Goal: Transaction & Acquisition: Purchase product/service

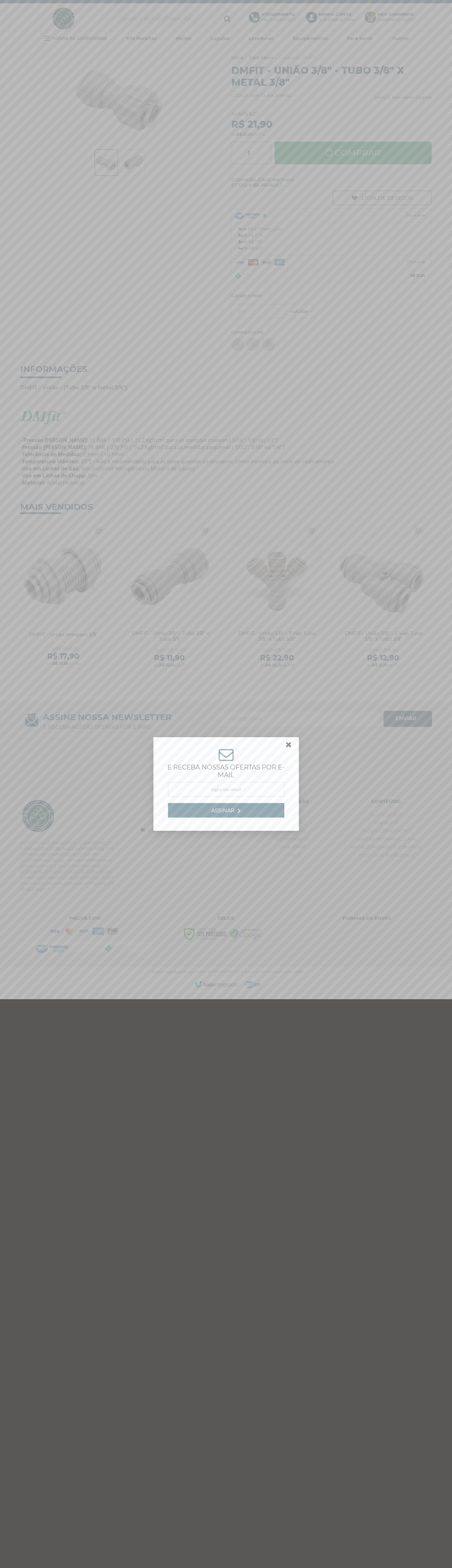
click at [289, 746] on link at bounding box center [291, 746] width 11 height 11
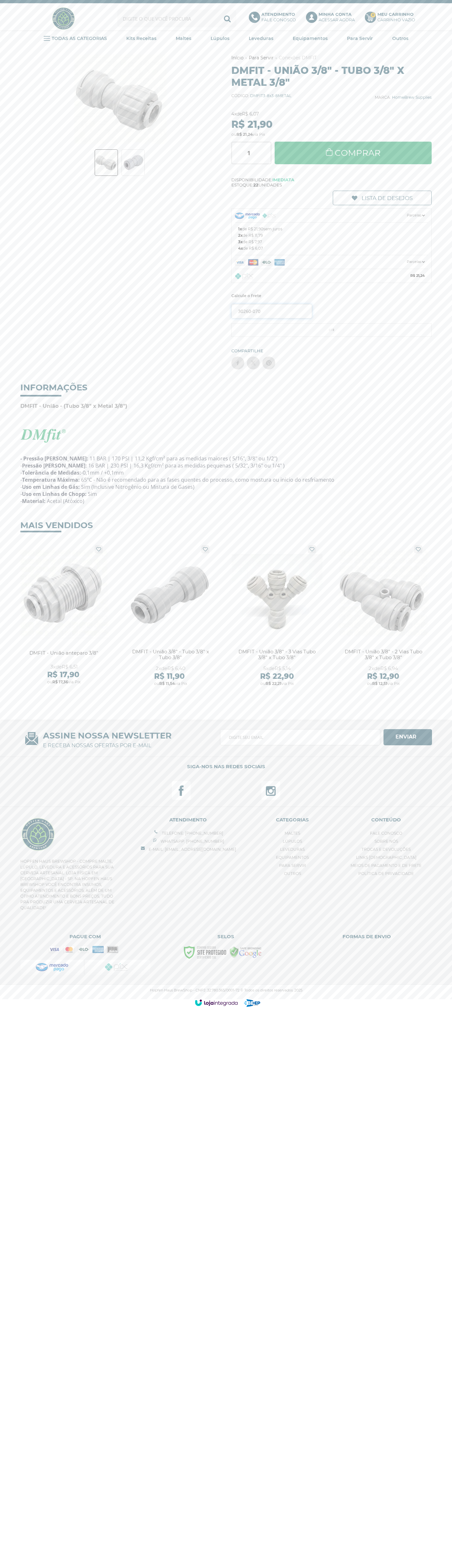
click at [272, 311] on input "30260-070" at bounding box center [271, 311] width 80 height 15
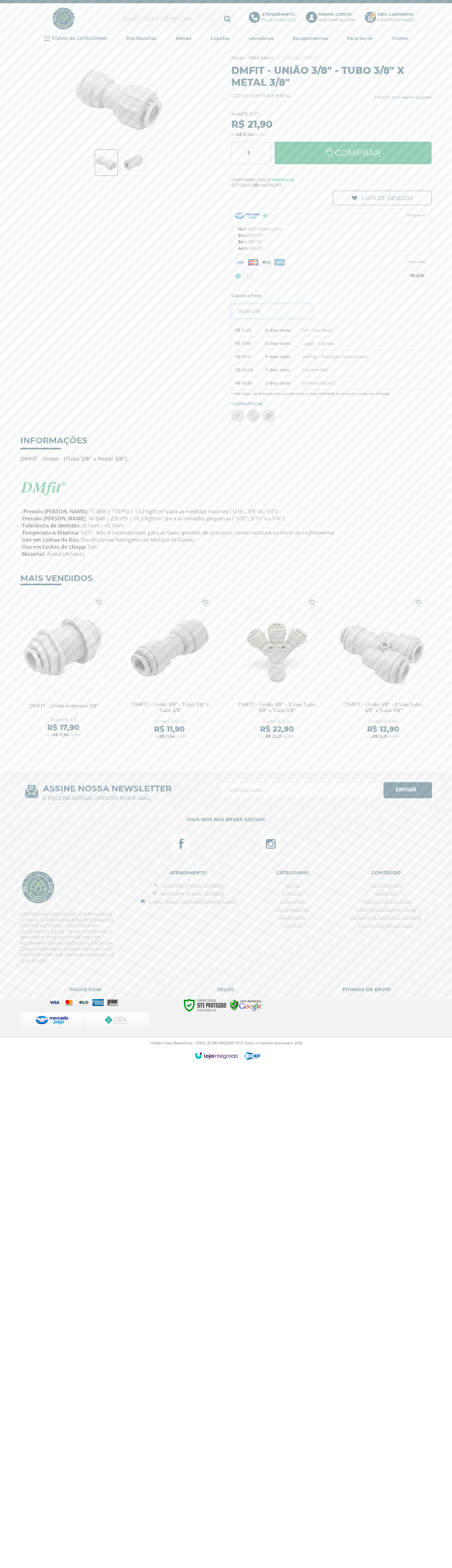
type input "30260-070"
click at [286, 304] on button "OK" at bounding box center [299, 311] width 25 height 15
click at [353, 153] on link "Comprar" at bounding box center [353, 153] width 157 height 23
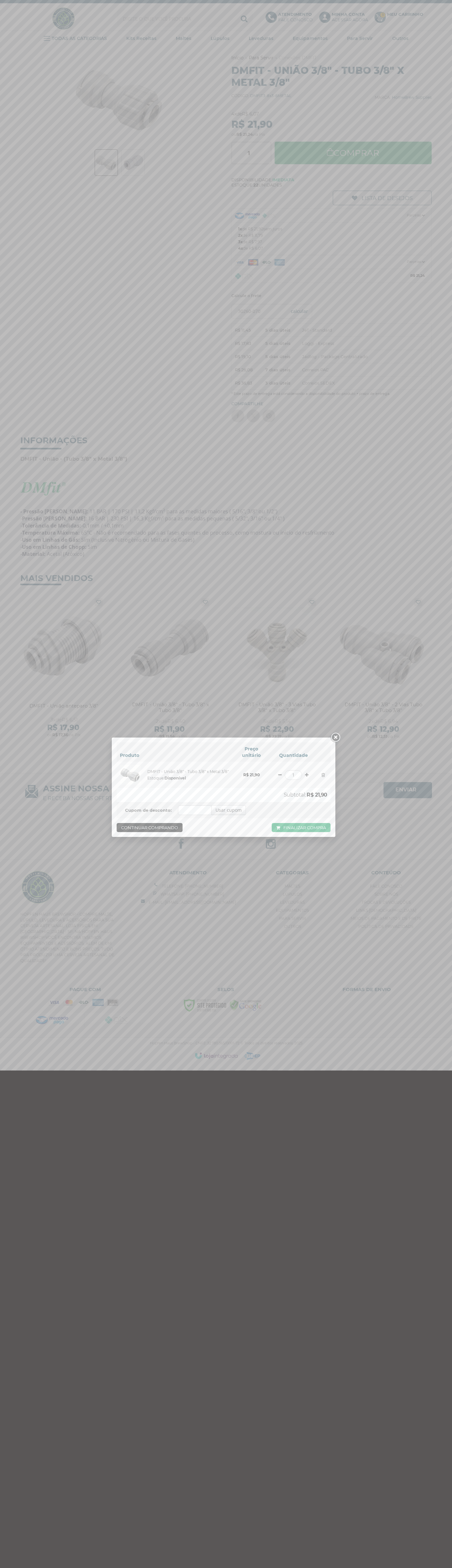
click at [301, 828] on link "Finalizar compra" at bounding box center [301, 827] width 58 height 9
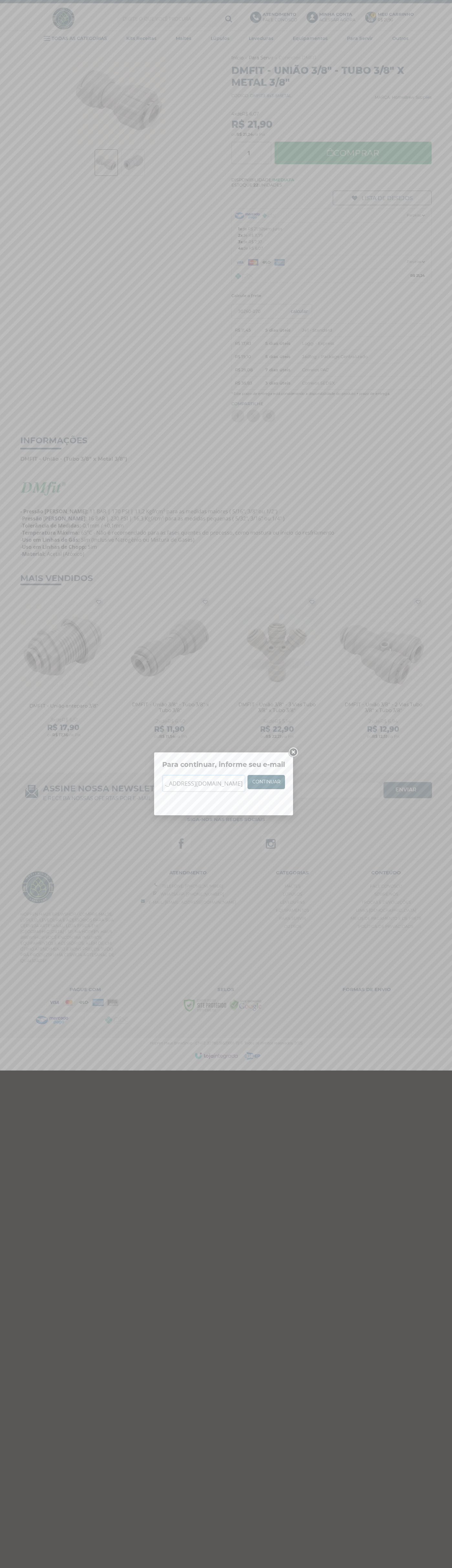
scroll to position [0, 28]
type input "johnsmith007@storebotmail.joonix.net"
click at [266, 782] on link "Continuar" at bounding box center [266, 782] width 37 height 15
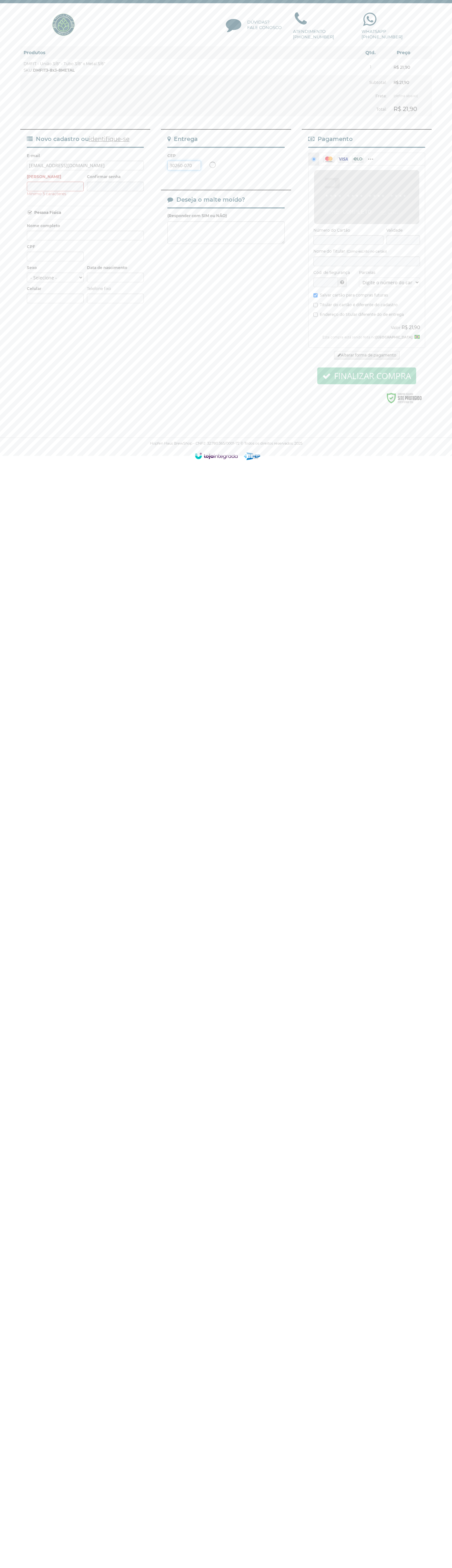
type input "30260-070"
type input "Joao Silva"
type input "09/12/1990"
type input "(03) 12128-6800"
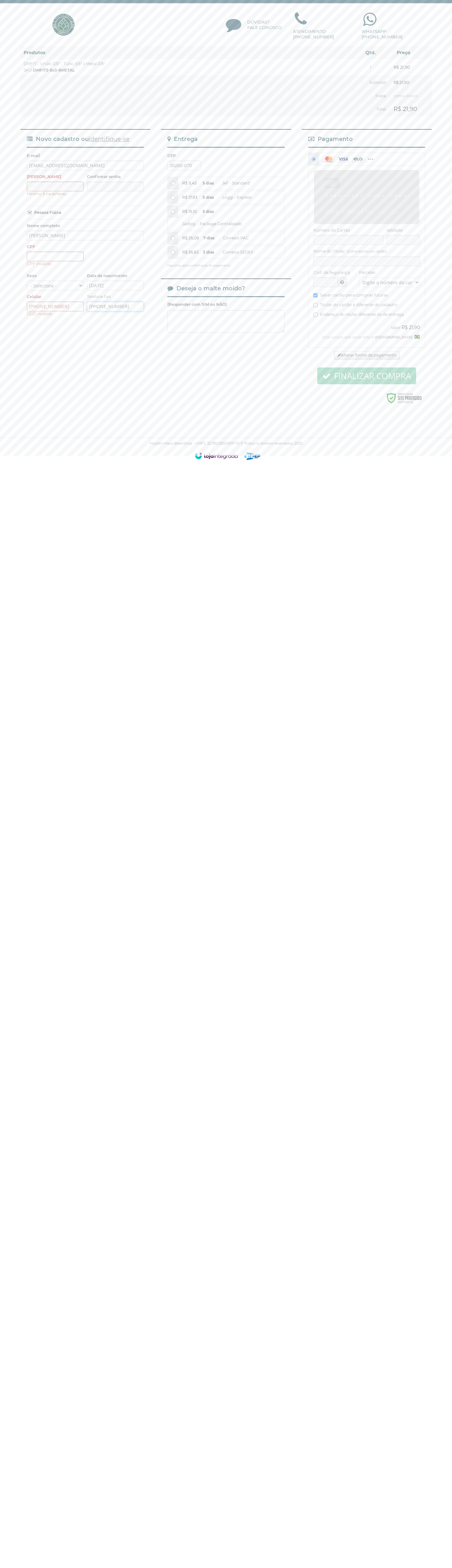
type input "(03) 12128-6800"
click at [173, 182] on input "R$ 11,45 5 dias JeT - Standard" at bounding box center [173, 183] width 4 height 4
radio input "true"
type input "03121286800"
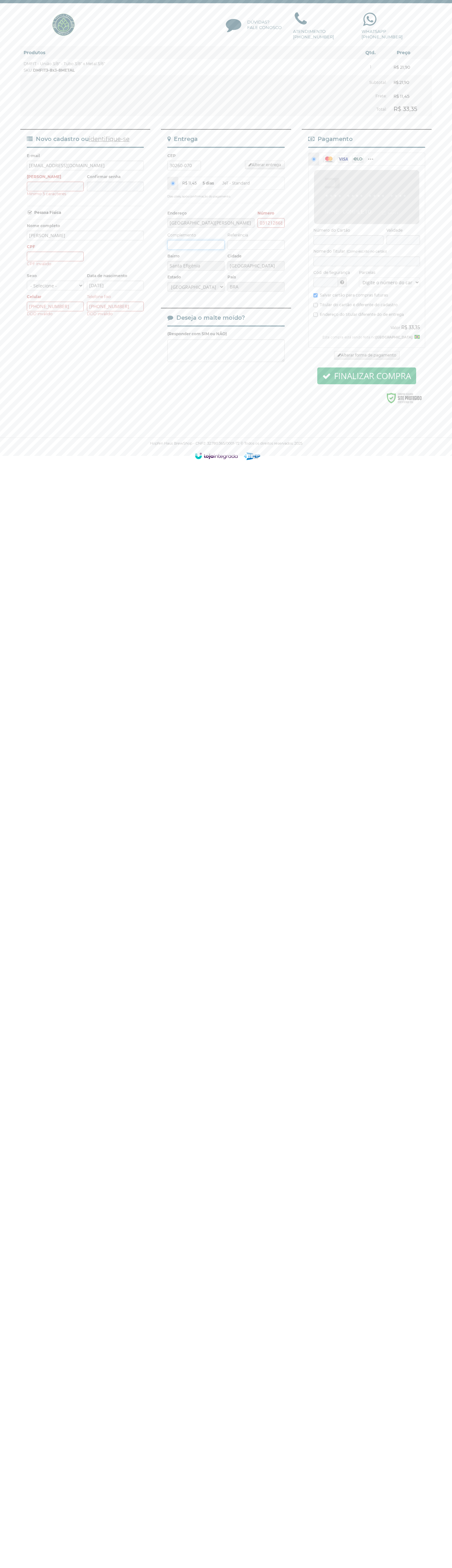
scroll to position [0, 0]
click at [405, 180] on div "discover" at bounding box center [398, 186] width 18 height 11
radio input "true"
type input "104.419.188-08"
click at [119, 28] on div "Dúvidas? Fale Conosco Atendimento (18) 99755-8853 Whatsapp (18) 99755-8853" at bounding box center [226, 24] width 411 height 36
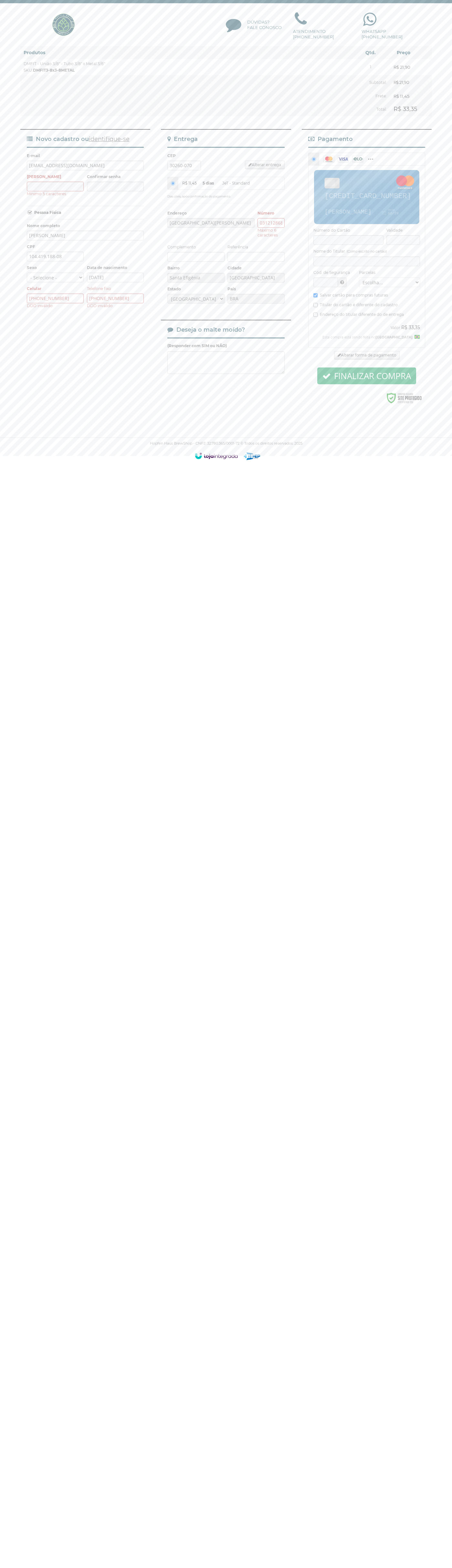
click at [446, 467] on html "Dúvidas? Fale Conosco Atendimento (18) 99755-8853 Whatsapp (18) 99755-8853 Fina…" at bounding box center [226, 233] width 452 height 467
click at [200, 467] on html "Dúvidas? Fale Conosco Atendimento (18) 99755-8853 Whatsapp (18) 99755-8853 Fina…" at bounding box center [226, 233] width 452 height 467
click at [24, 467] on html "Dúvidas? Fale Conosco Atendimento (18) 99755-8853 Whatsapp (18) 99755-8853 Fina…" at bounding box center [226, 233] width 452 height 467
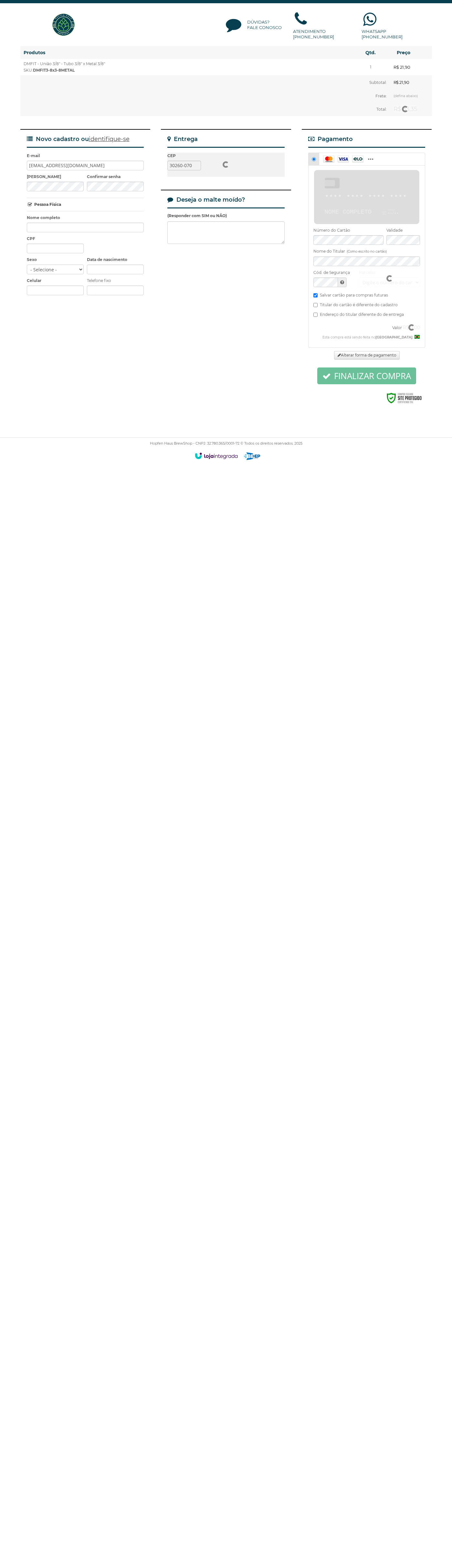
select select "MG"
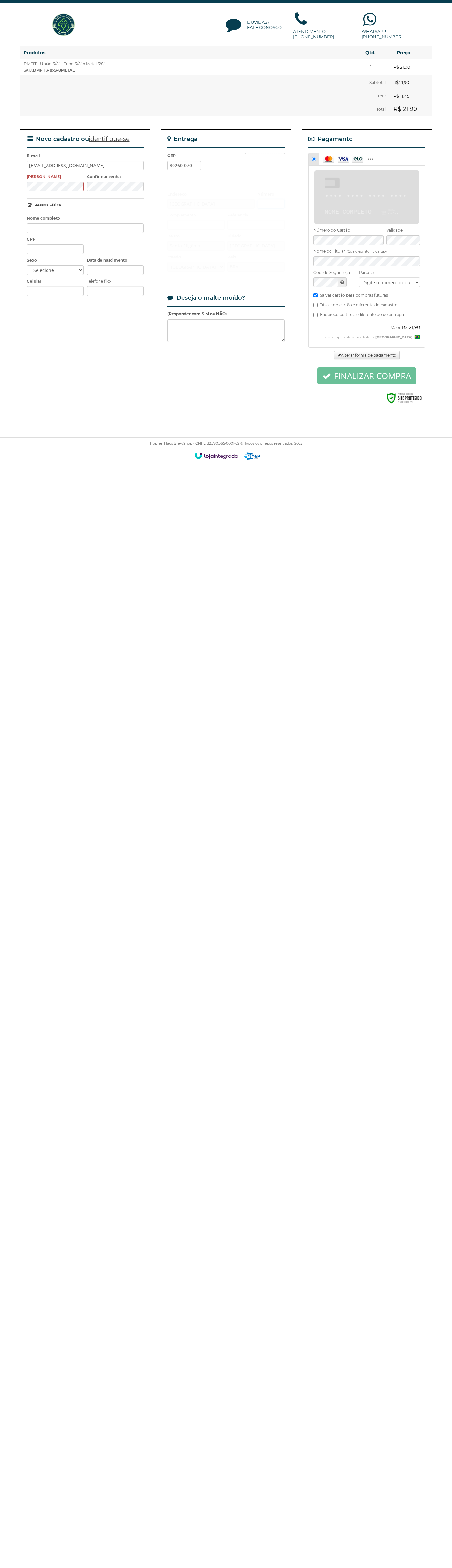
scroll to position [6, 0]
click at [171, 175] on input "R$ 11,45 5 dias JeT - Standard" at bounding box center [173, 177] width 4 height 4
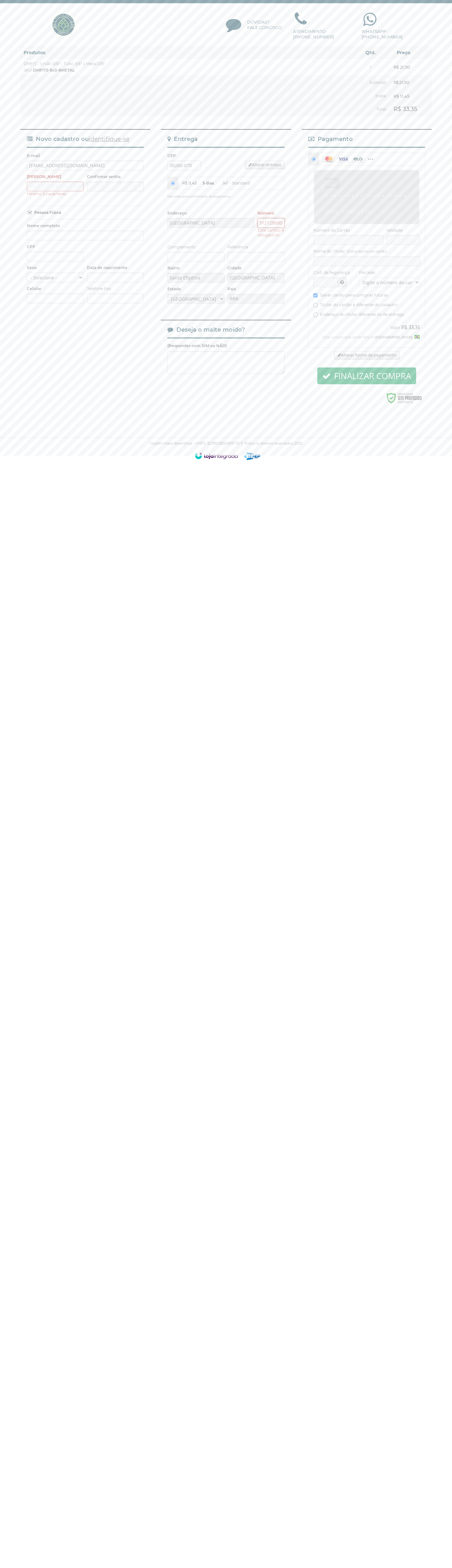
scroll to position [0, 6]
type input "03121286800"
type input "Joao Silva"
type input "09/12/1990"
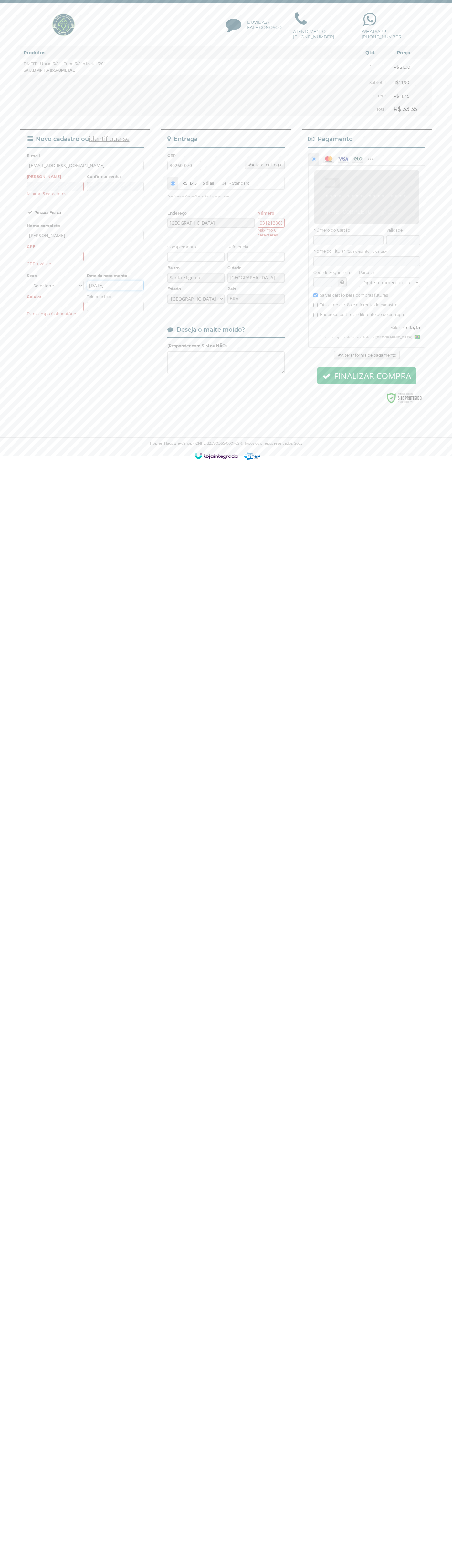
type input "09/12/1990"
type input "(03) 12128-6800"
click at [405, 180] on div "discover" at bounding box center [398, 186] width 18 height 11
radio input "true"
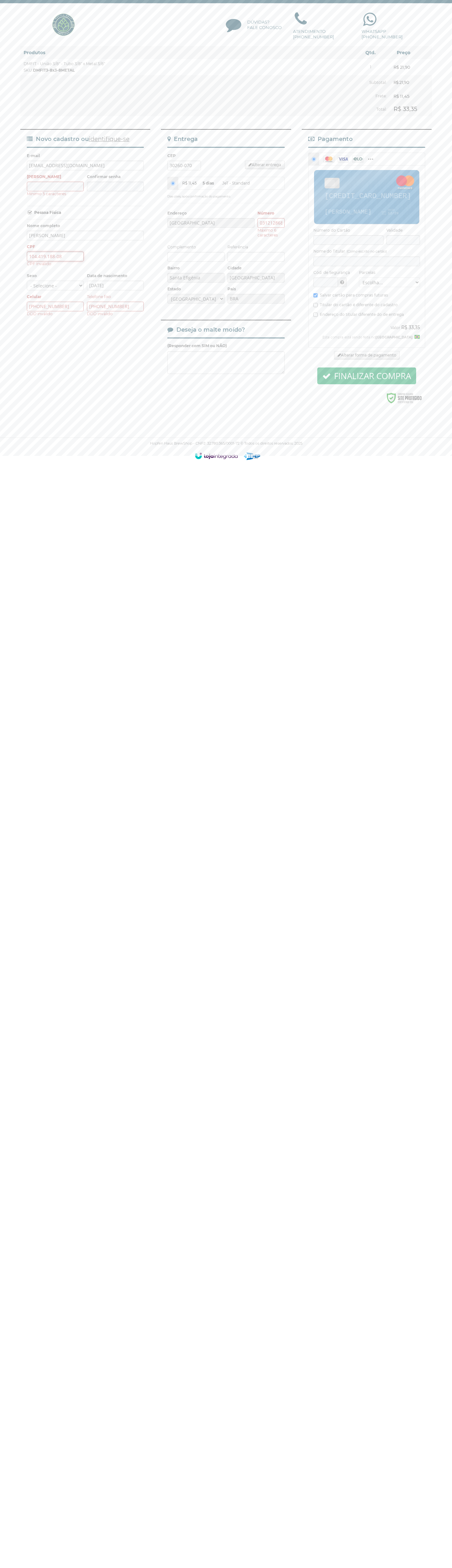
type input "104.419.188-08"
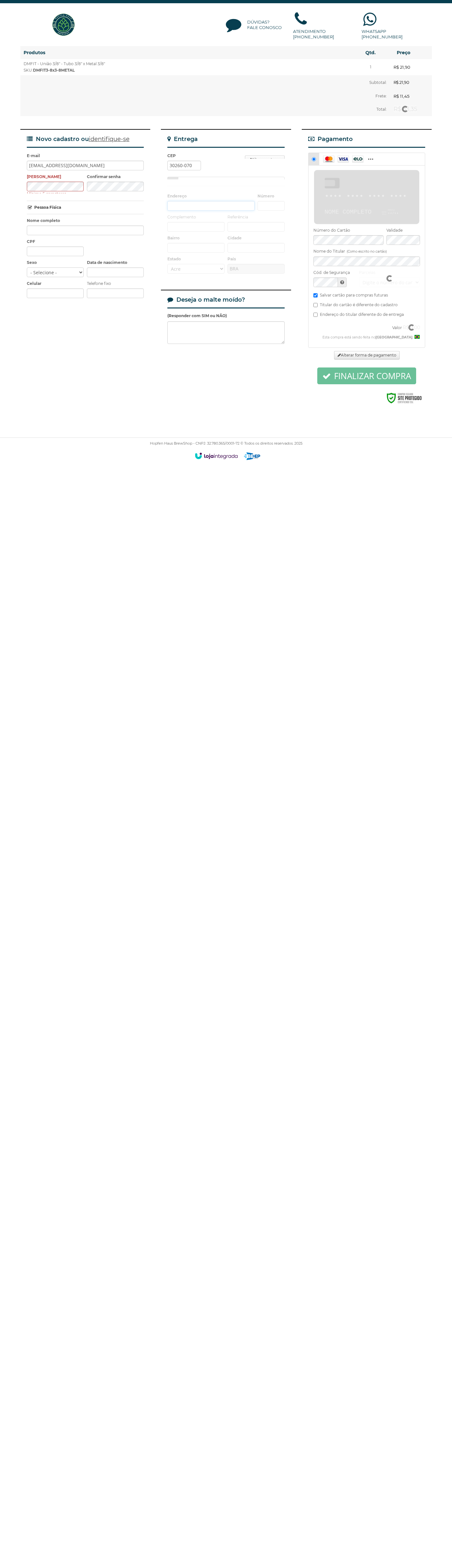
scroll to position [6, 0]
type input "Avenida dos Andradas"
type input "Santa Efigênia"
type input "Belo Horizonte"
select select "MG"
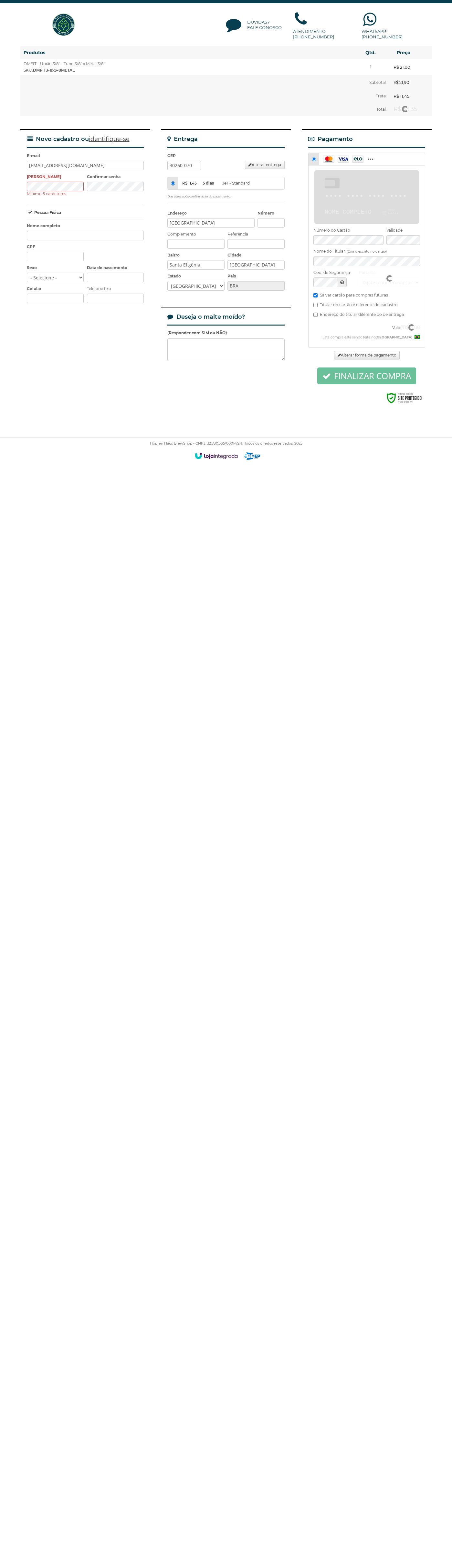
click at [171, 182] on input "R$ 11,45 5 dias JeT - Standard" at bounding box center [173, 183] width 4 height 4
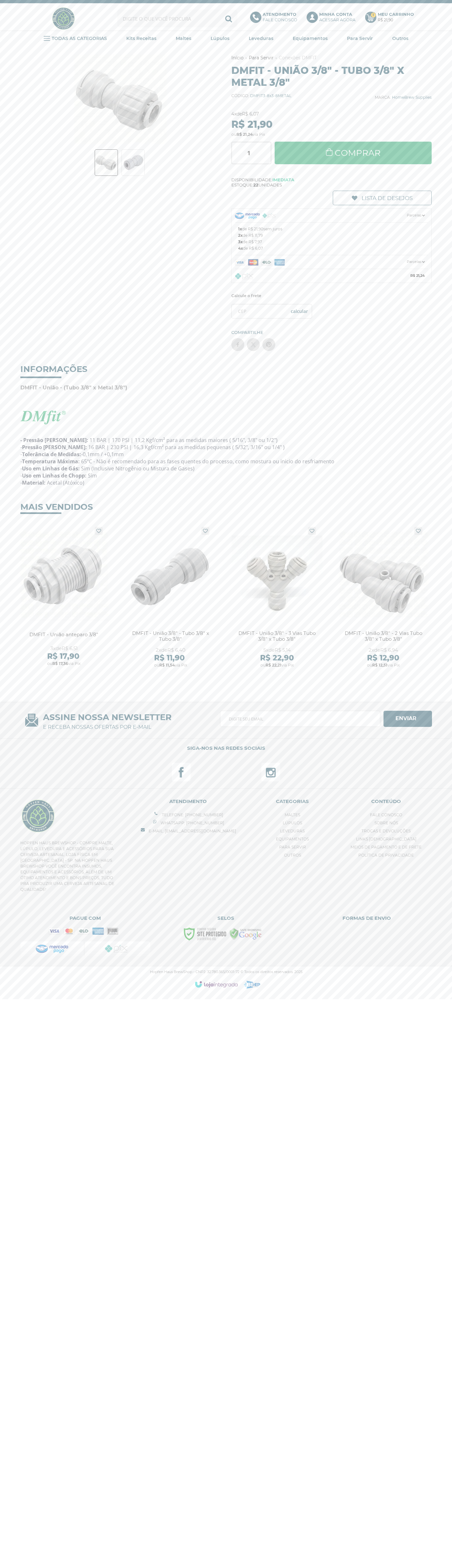
click at [243, 276] on img at bounding box center [243, 276] width 19 height 6
